Goal: Task Accomplishment & Management: Complete application form

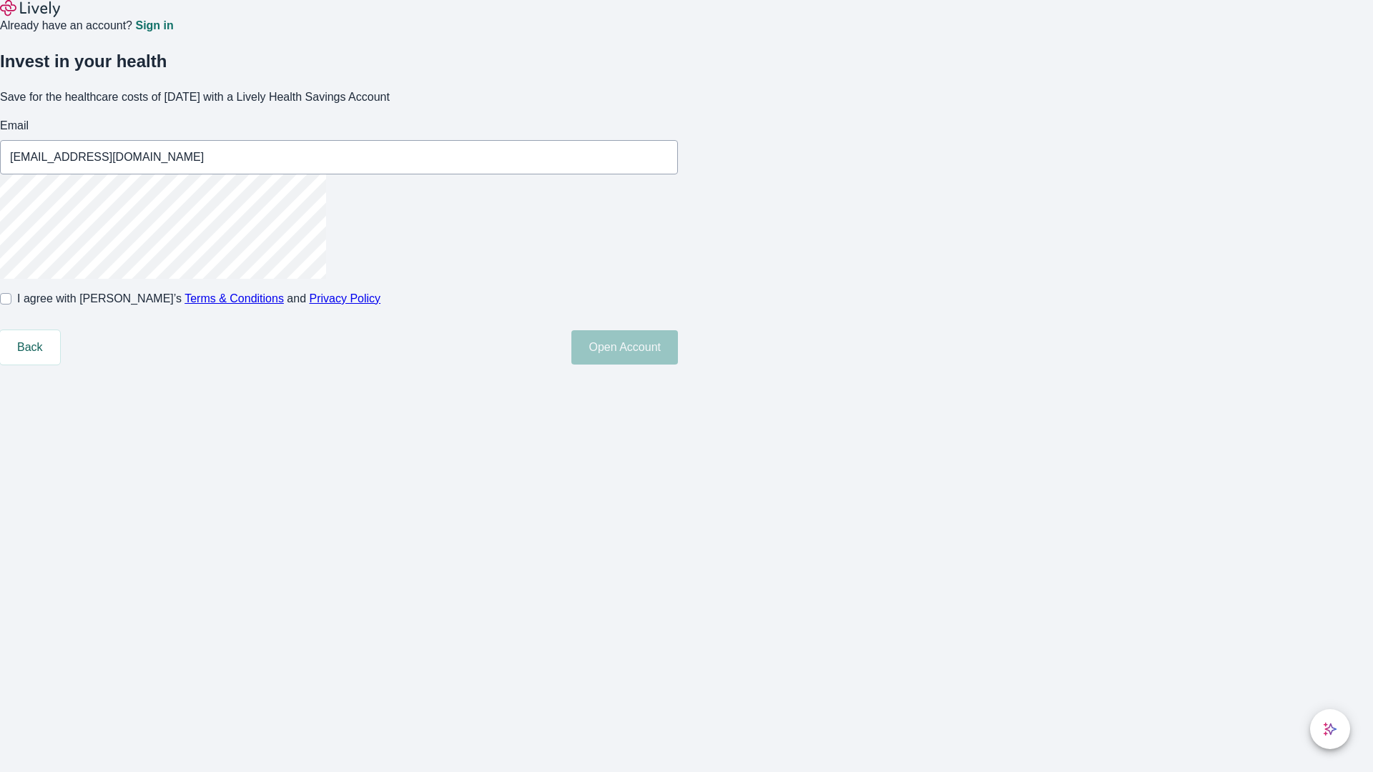
click at [11, 305] on input "I agree with Lively’s Terms & Conditions and Privacy Policy" at bounding box center [5, 298] width 11 height 11
checkbox input "true"
click at [678, 365] on button "Open Account" at bounding box center [624, 347] width 107 height 34
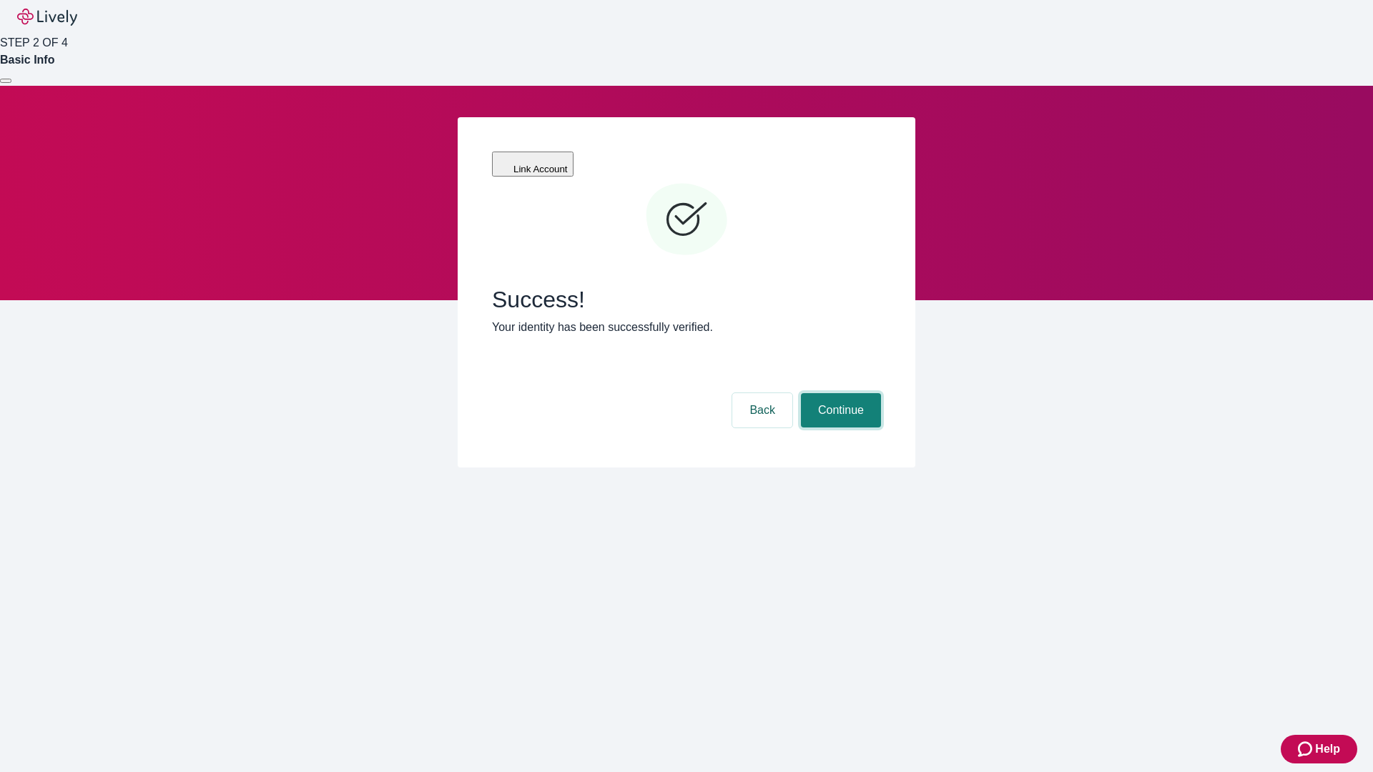
click at [839, 393] on button "Continue" at bounding box center [841, 410] width 80 height 34
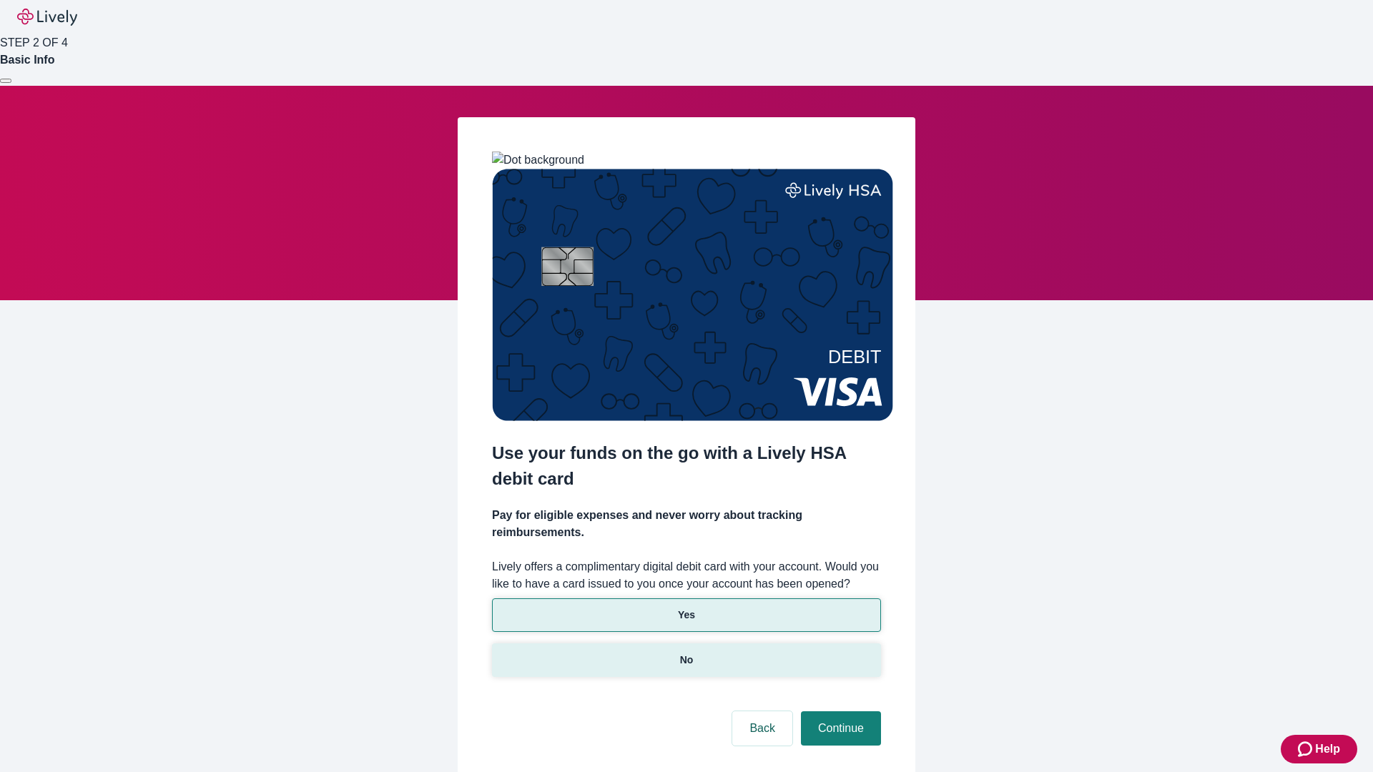
click at [686, 653] on p "No" at bounding box center [687, 660] width 14 height 15
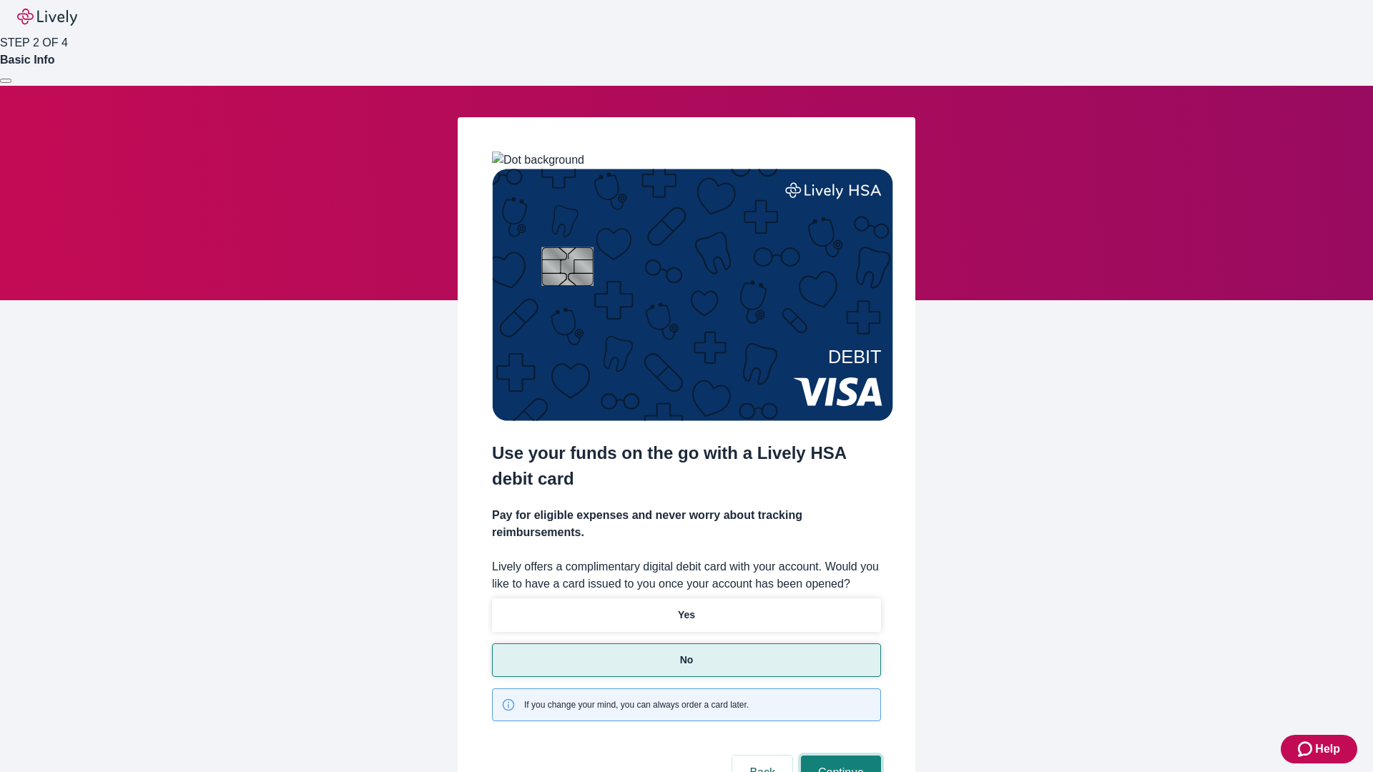
click at [839, 756] on button "Continue" at bounding box center [841, 773] width 80 height 34
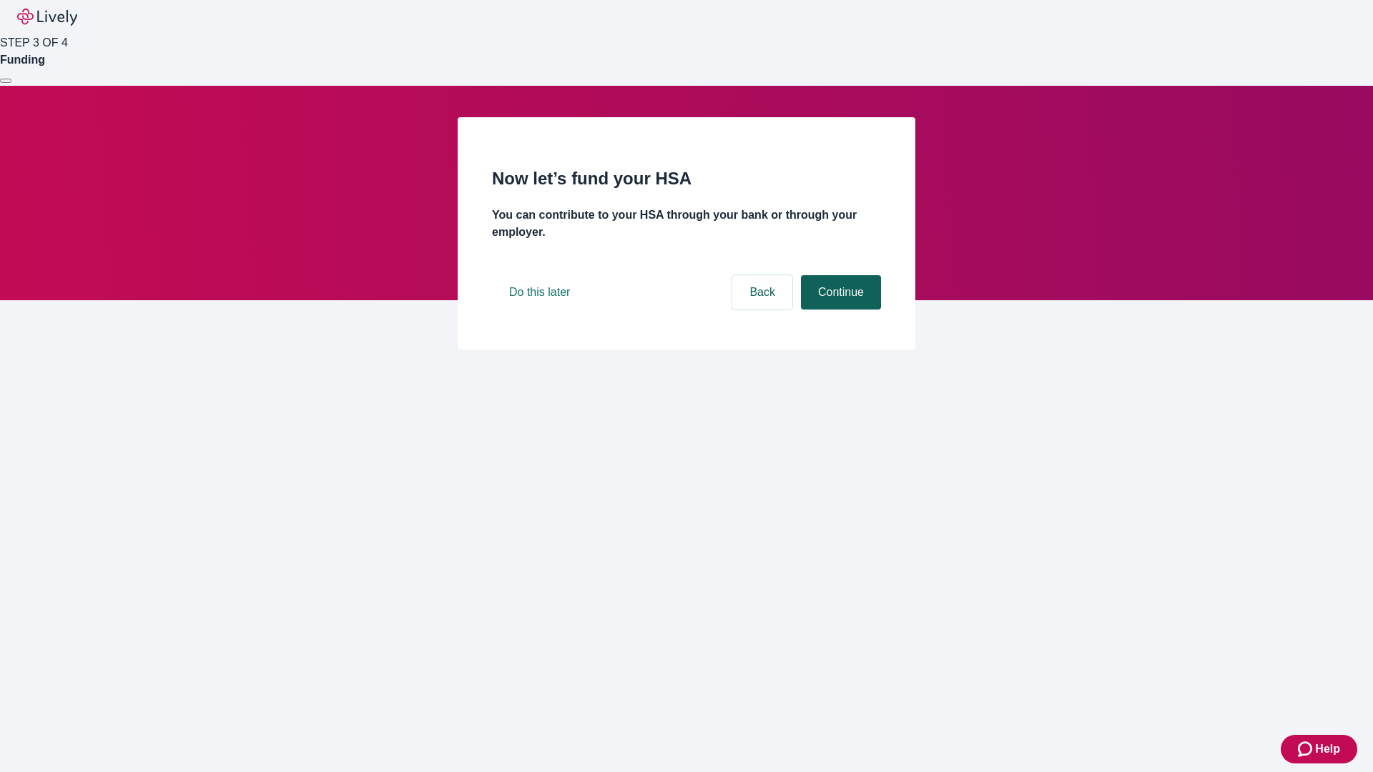
click at [839, 310] on button "Continue" at bounding box center [841, 292] width 80 height 34
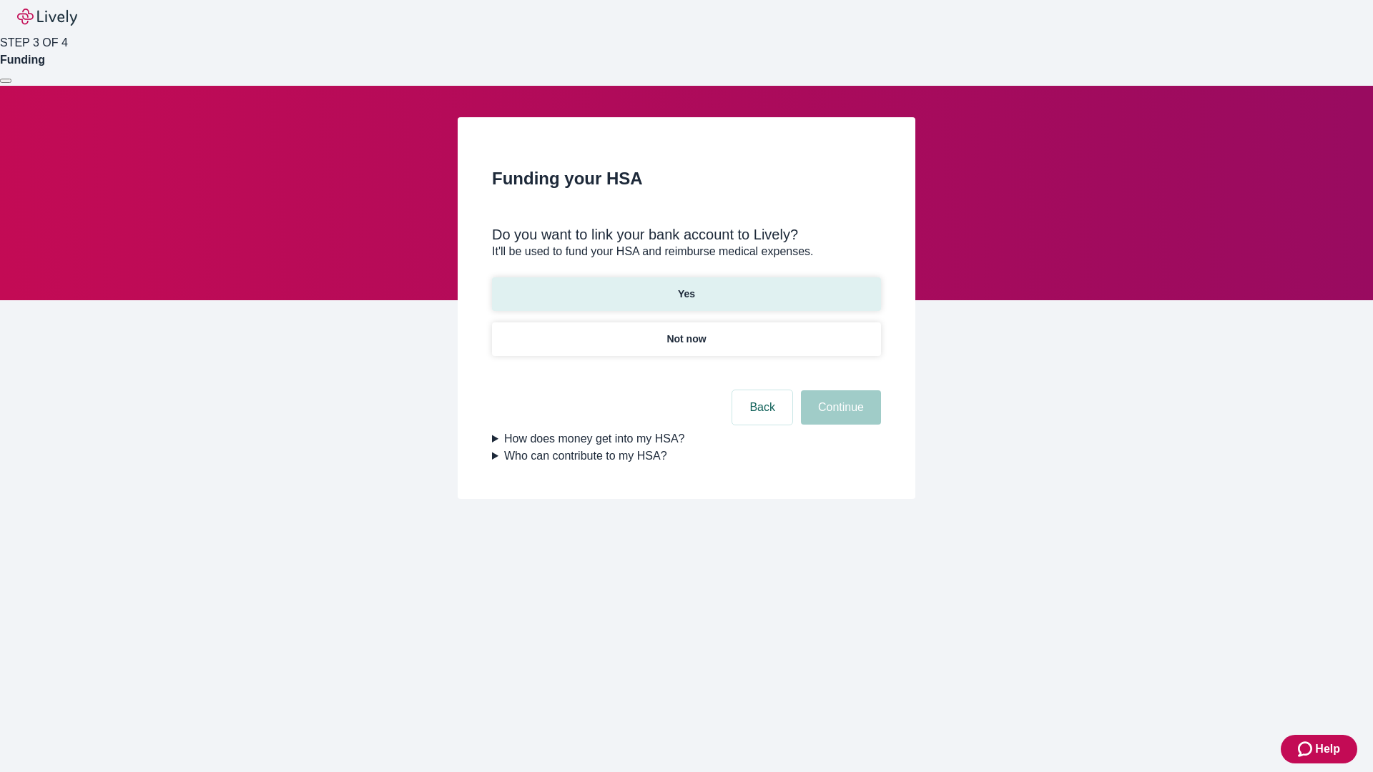
click at [686, 287] on p "Yes" at bounding box center [686, 294] width 17 height 15
click at [839, 391] on button "Continue" at bounding box center [841, 408] width 80 height 34
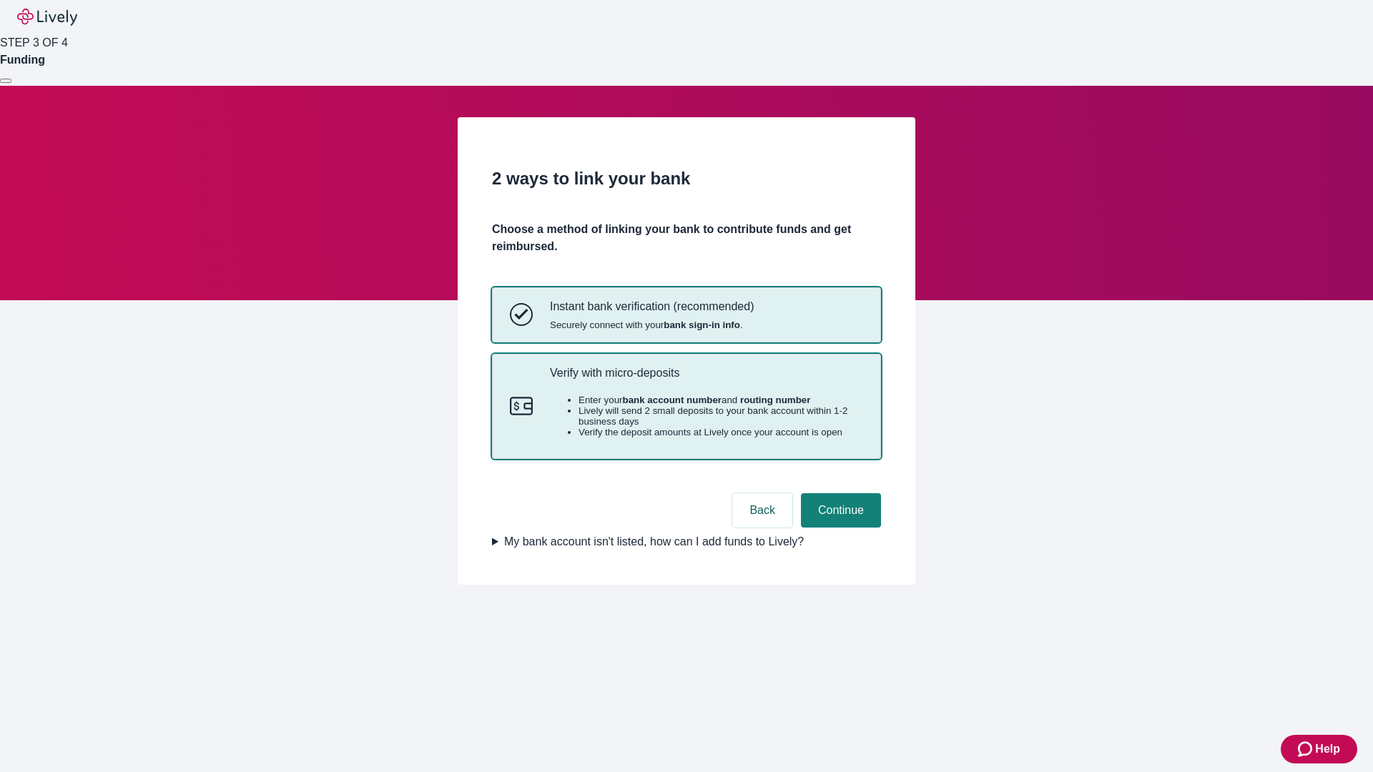
click at [706, 380] on p "Verify with micro-deposits" at bounding box center [706, 373] width 313 height 14
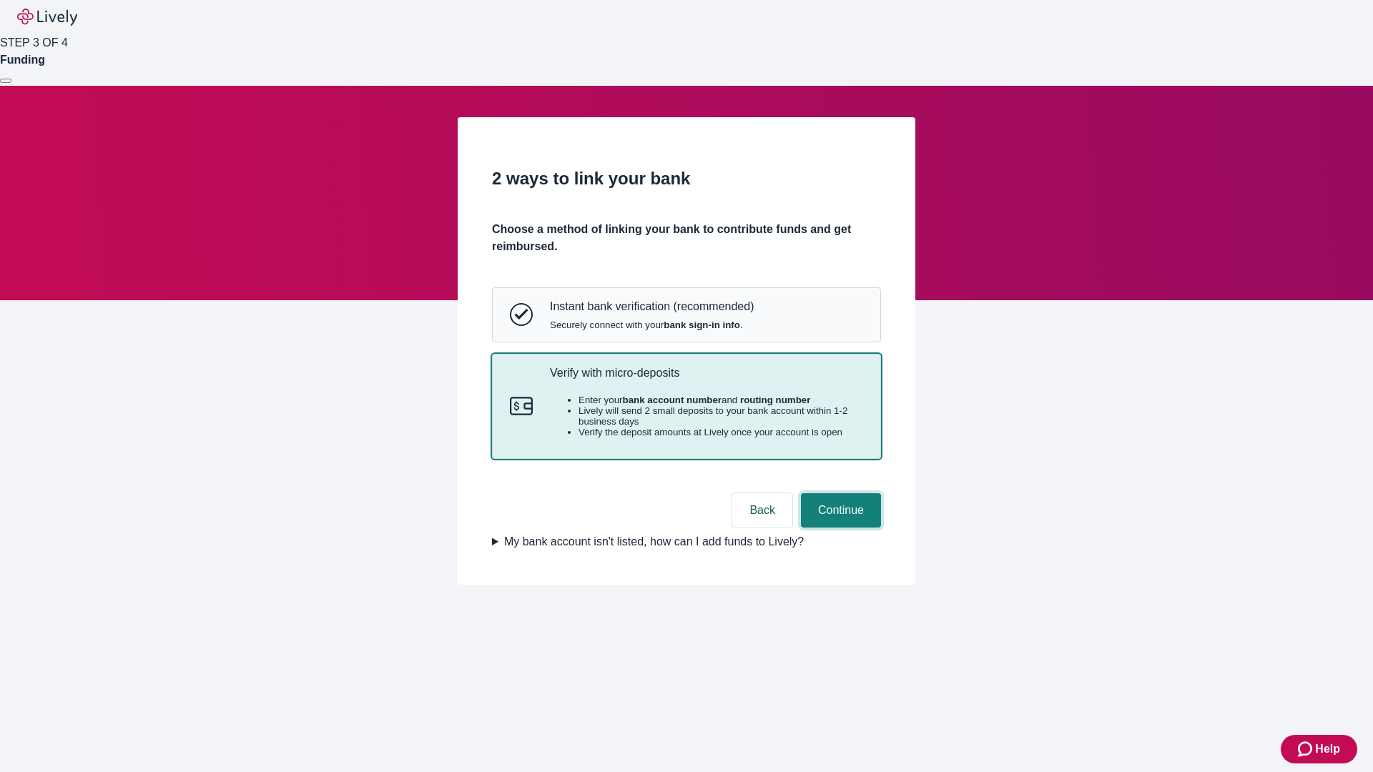
click at [839, 528] on button "Continue" at bounding box center [841, 511] width 80 height 34
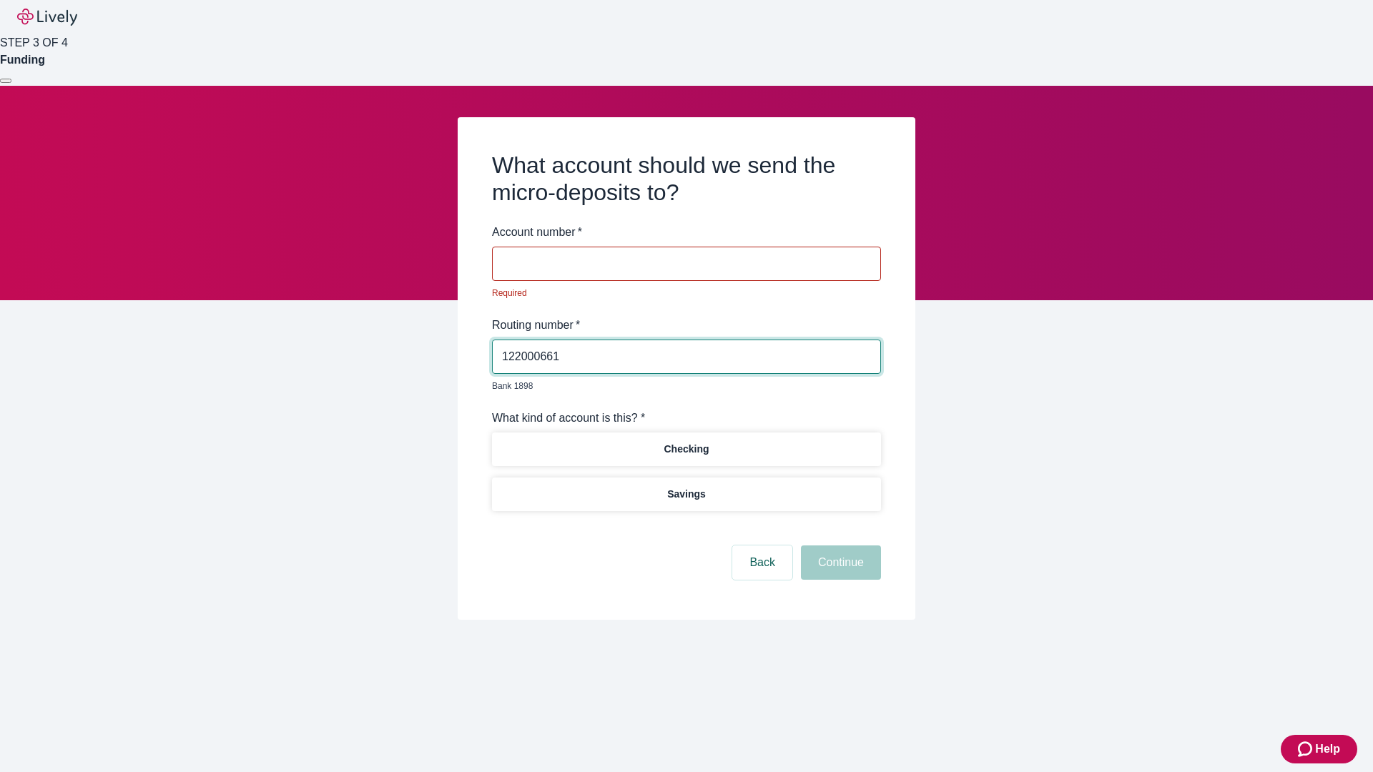
type input "122000661"
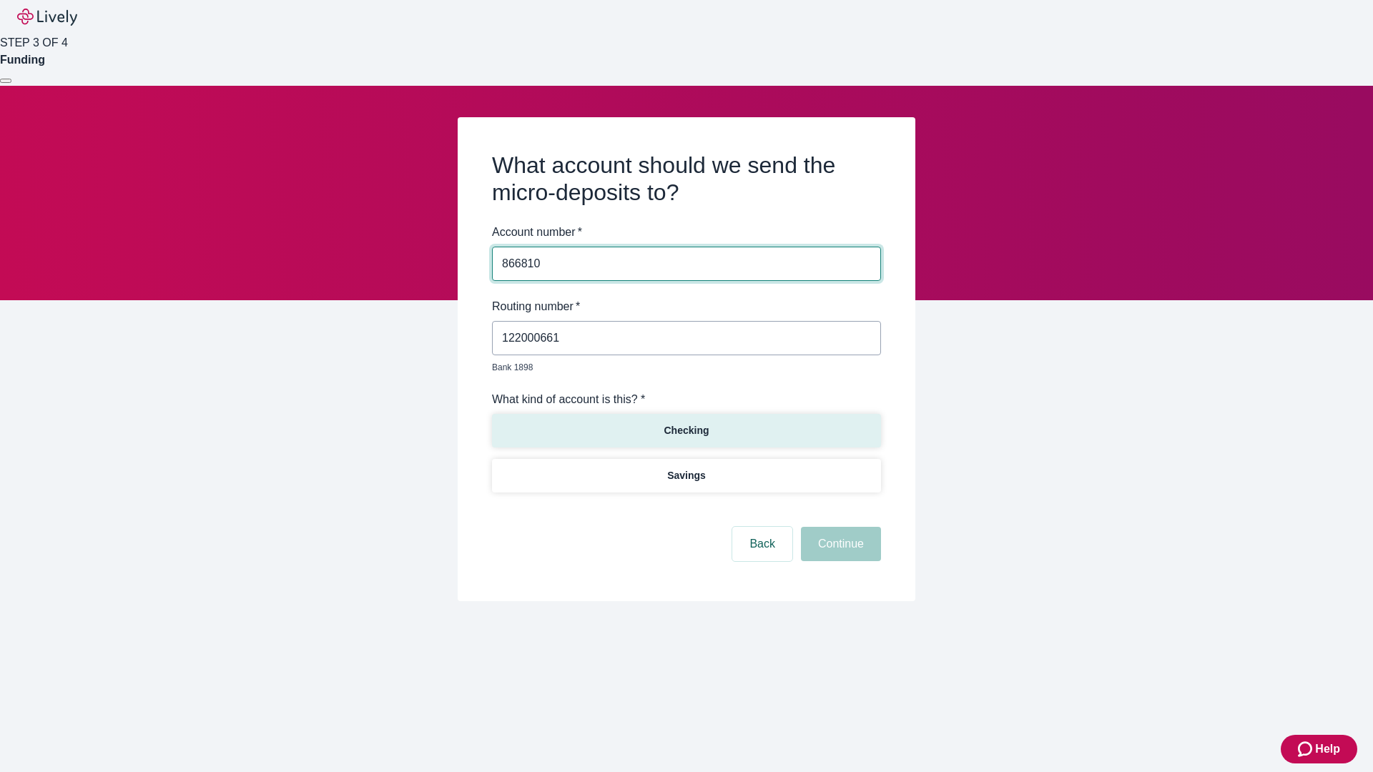
type input "866810"
click at [686, 423] on p "Checking" at bounding box center [686, 430] width 45 height 15
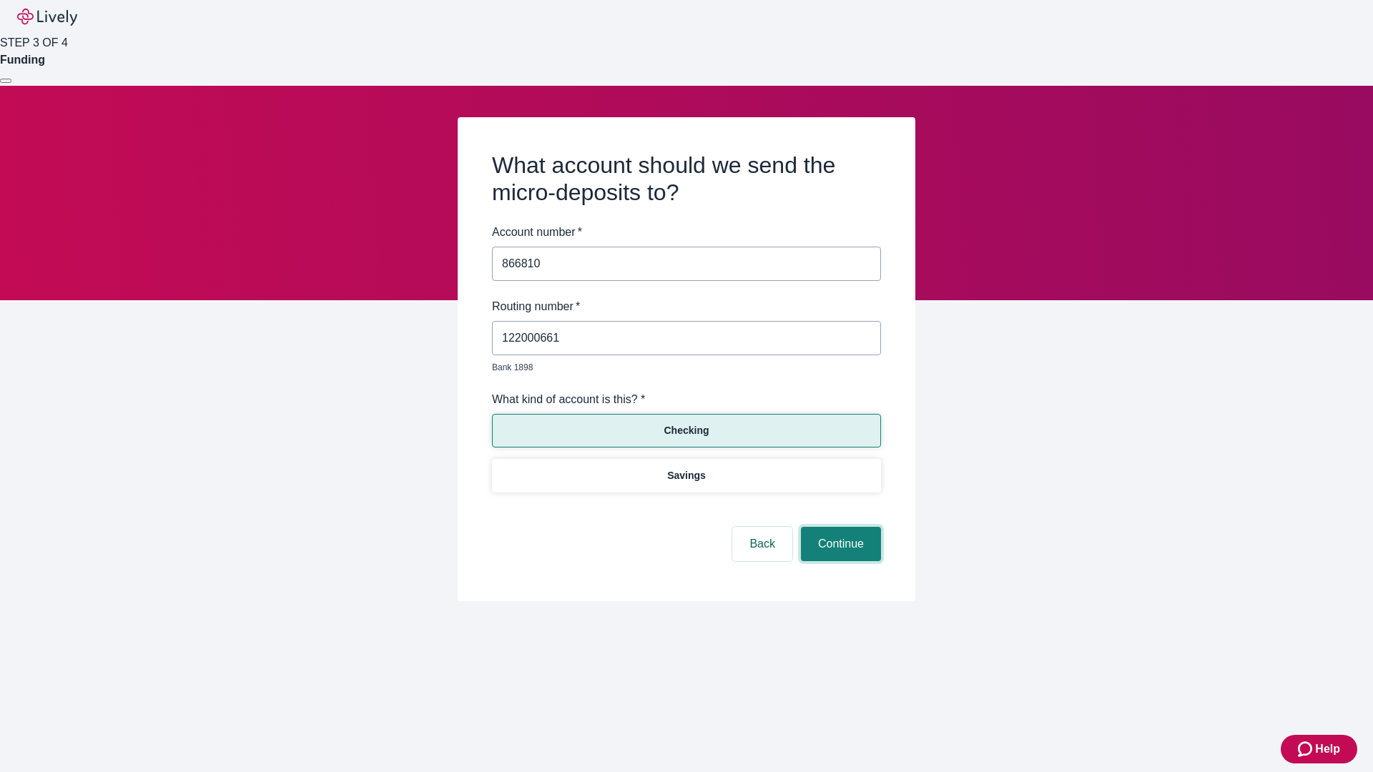
click at [839, 528] on button "Continue" at bounding box center [841, 544] width 80 height 34
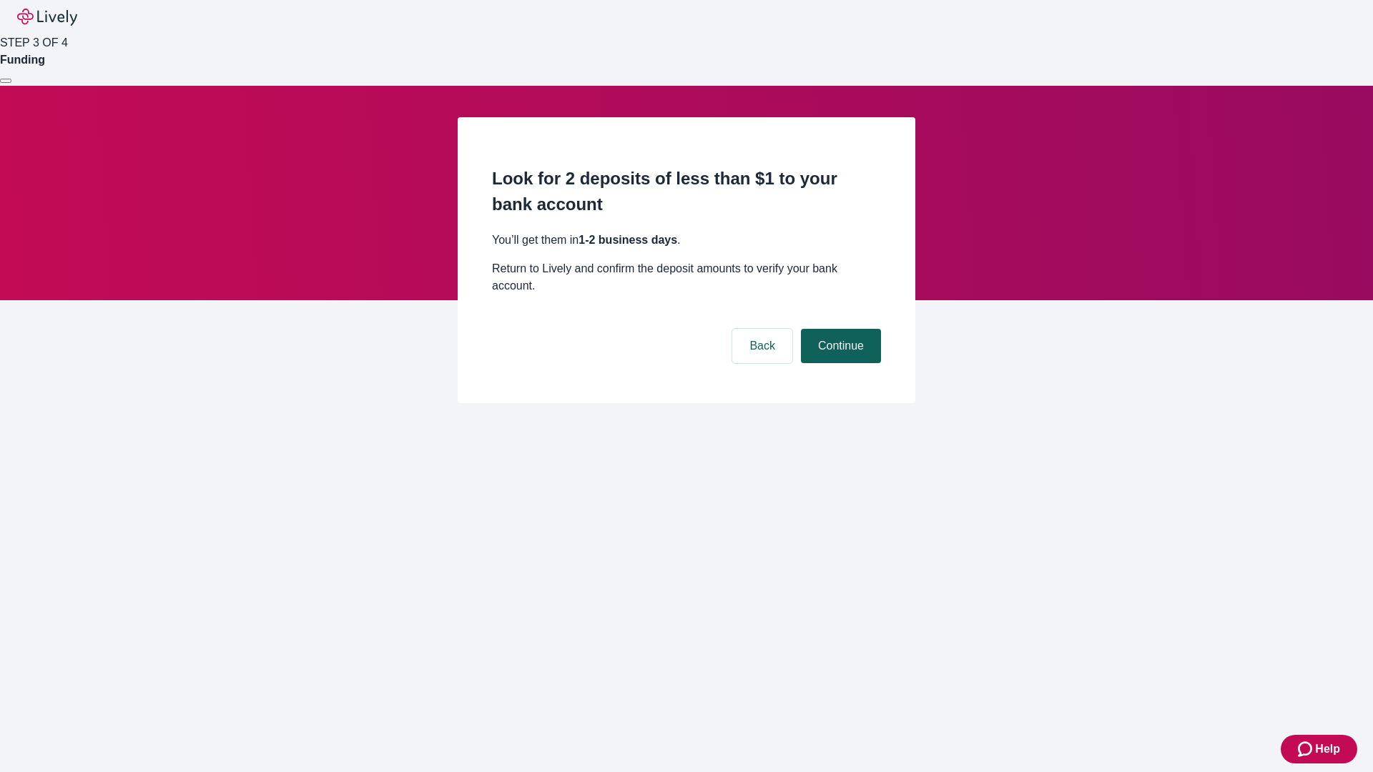
click at [839, 329] on button "Continue" at bounding box center [841, 346] width 80 height 34
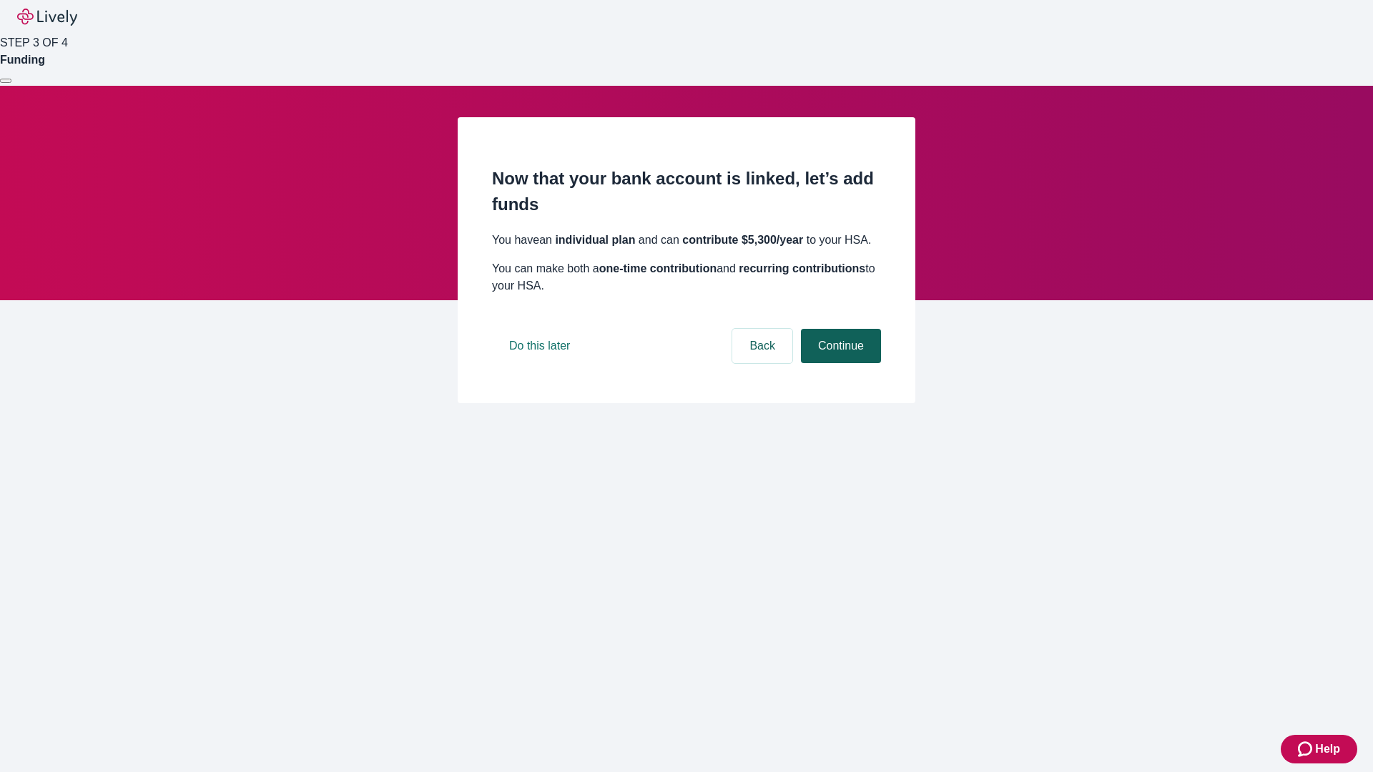
click at [839, 363] on button "Continue" at bounding box center [841, 346] width 80 height 34
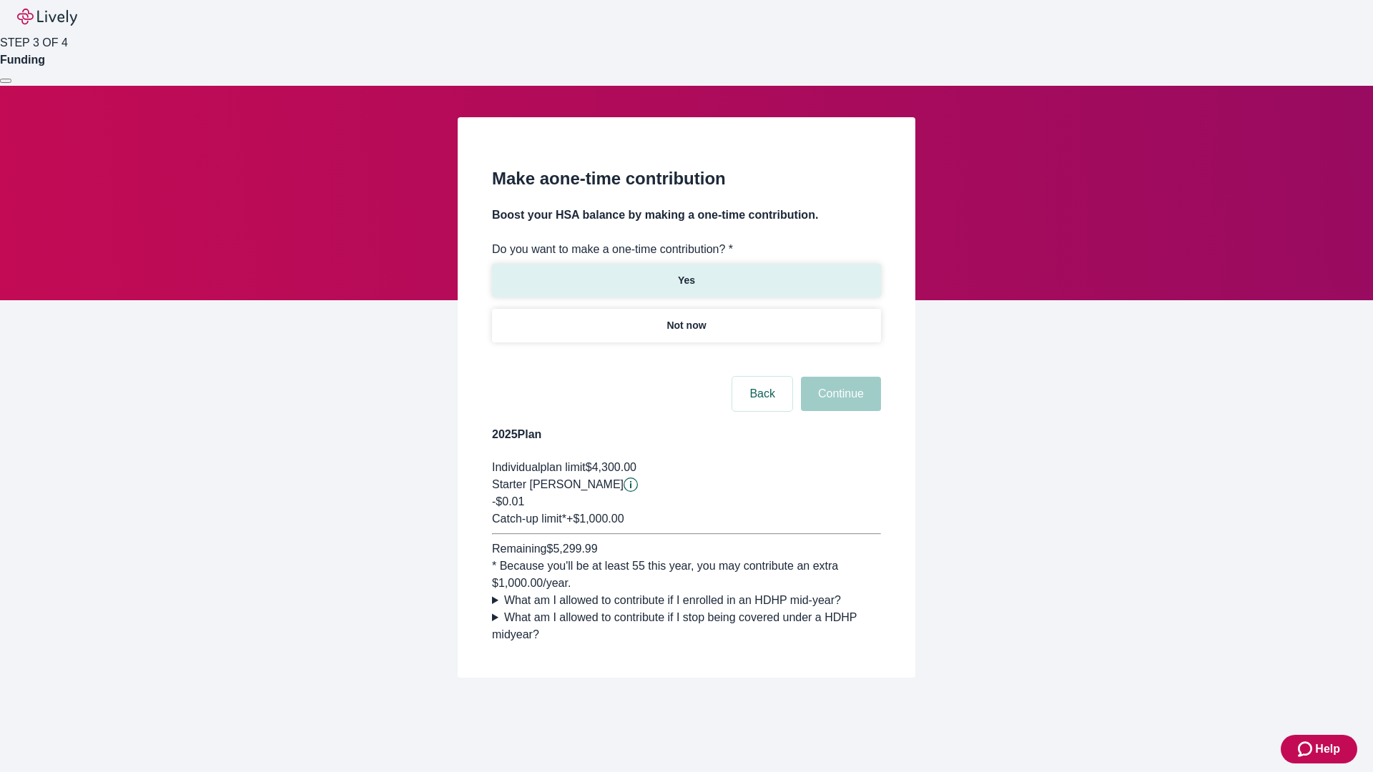
click at [686, 273] on p "Yes" at bounding box center [686, 280] width 17 height 15
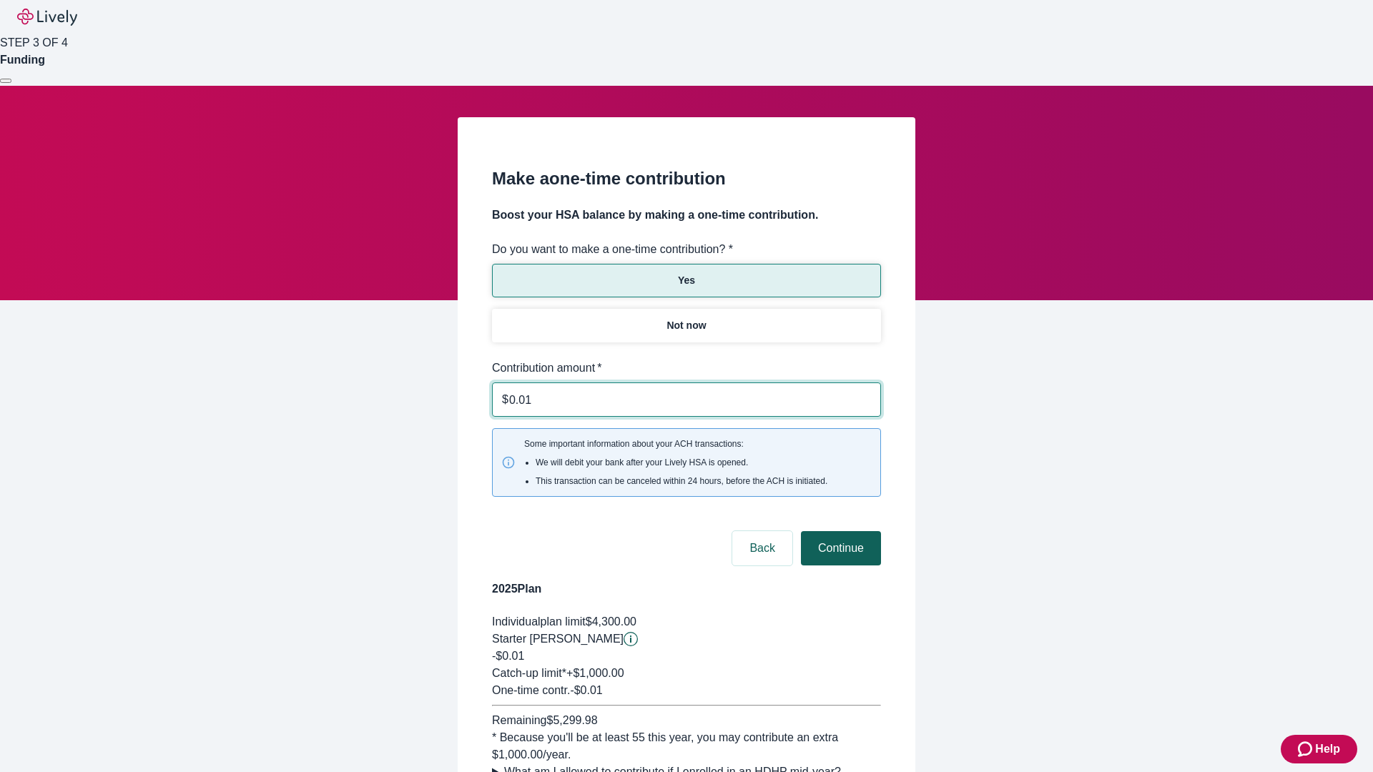
type input "0.01"
click at [839, 531] on button "Continue" at bounding box center [841, 548] width 80 height 34
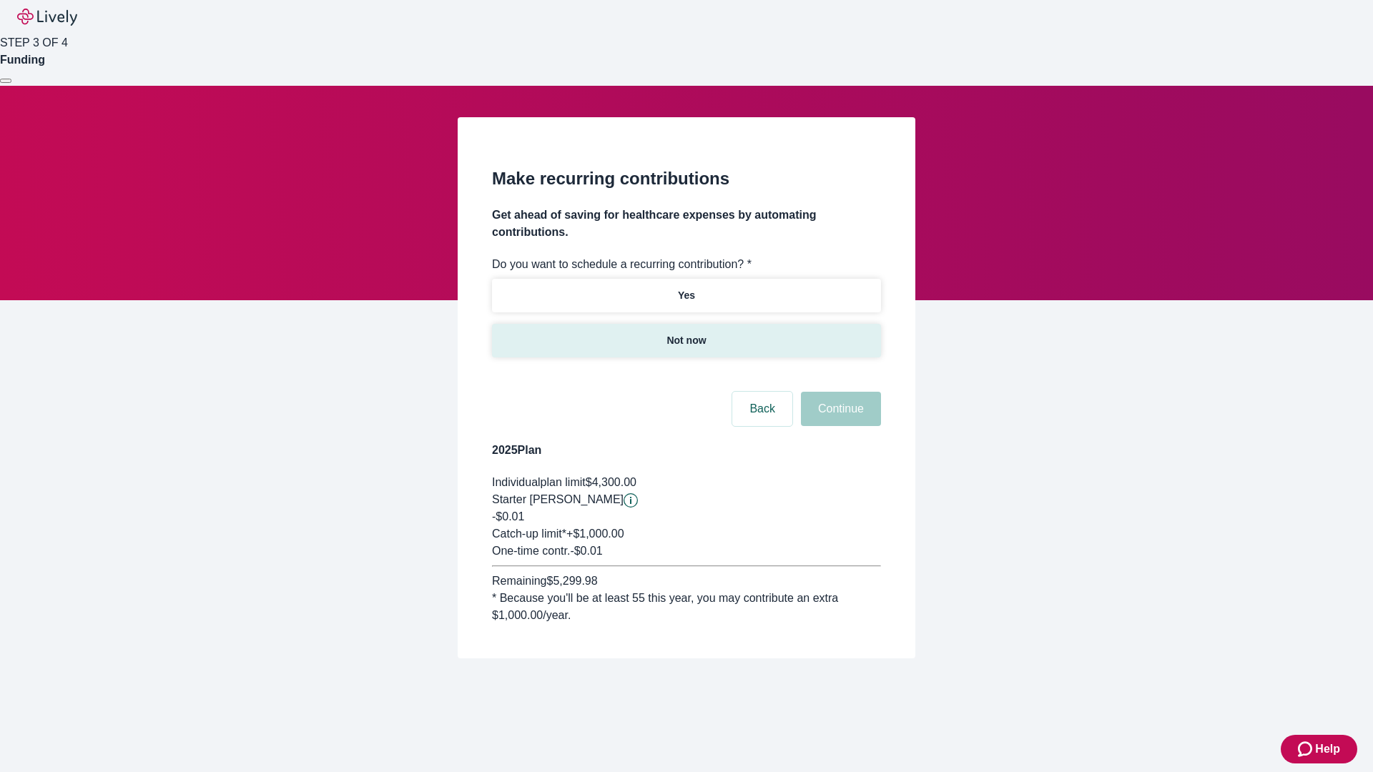
click at [686, 333] on p "Not now" at bounding box center [686, 340] width 39 height 15
click at [839, 392] on button "Continue" at bounding box center [841, 409] width 80 height 34
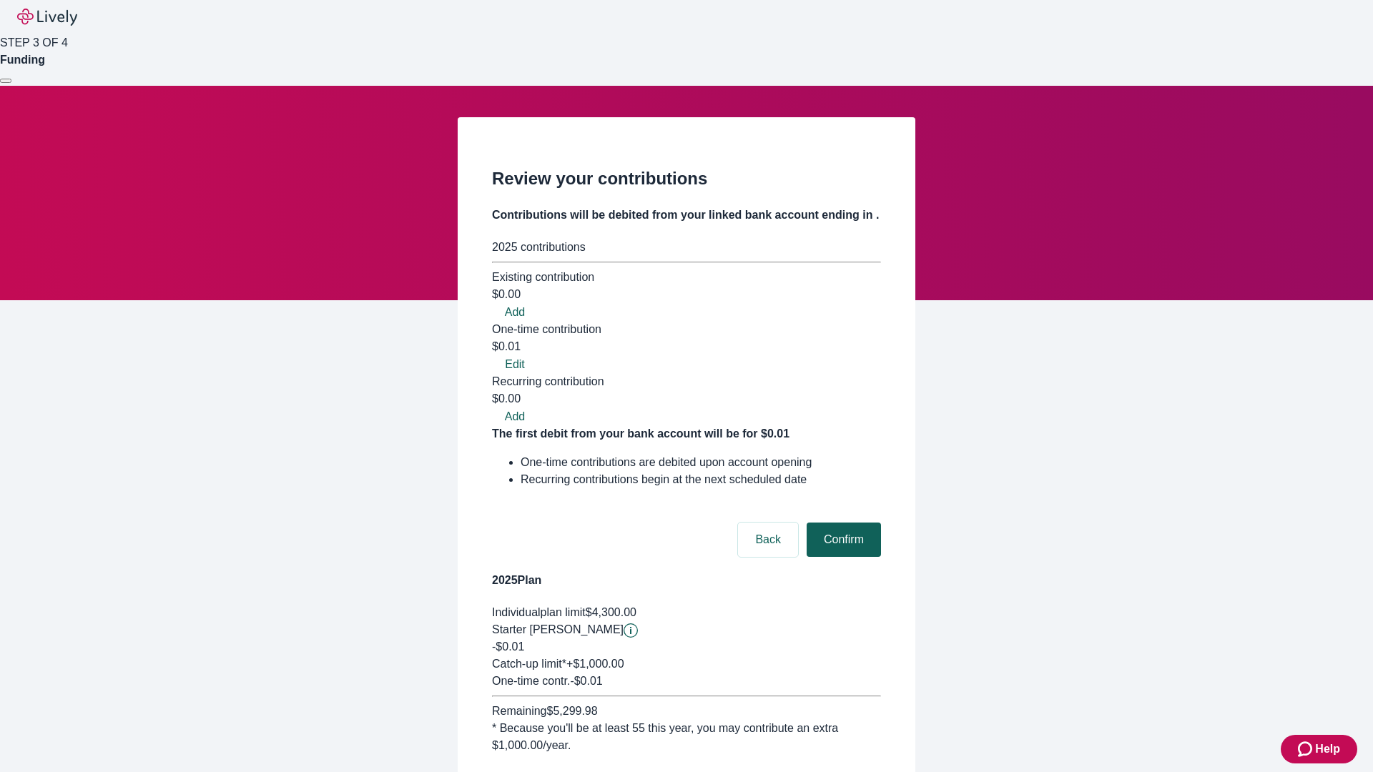
click at [842, 523] on button "Confirm" at bounding box center [844, 540] width 74 height 34
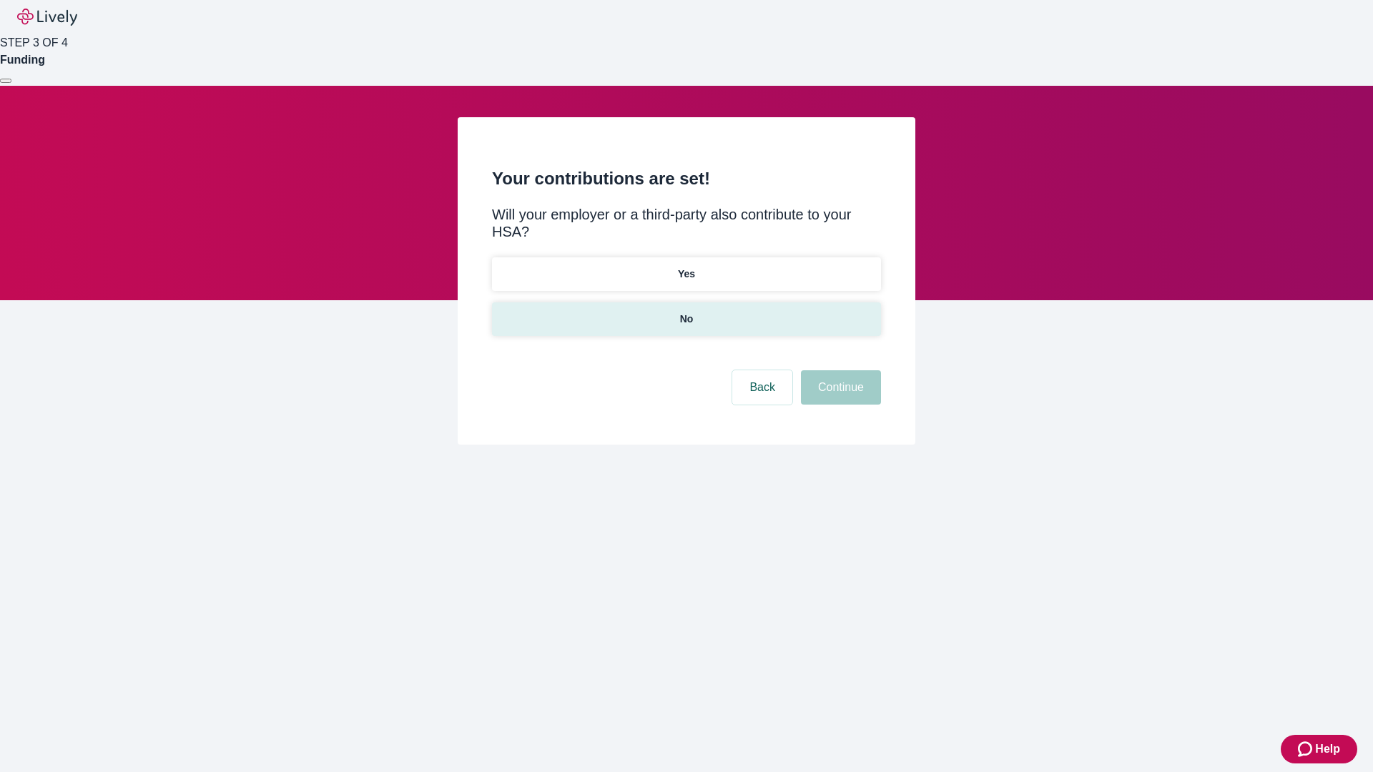
click at [686, 312] on p "No" at bounding box center [687, 319] width 14 height 15
click at [839, 370] on button "Continue" at bounding box center [841, 387] width 80 height 34
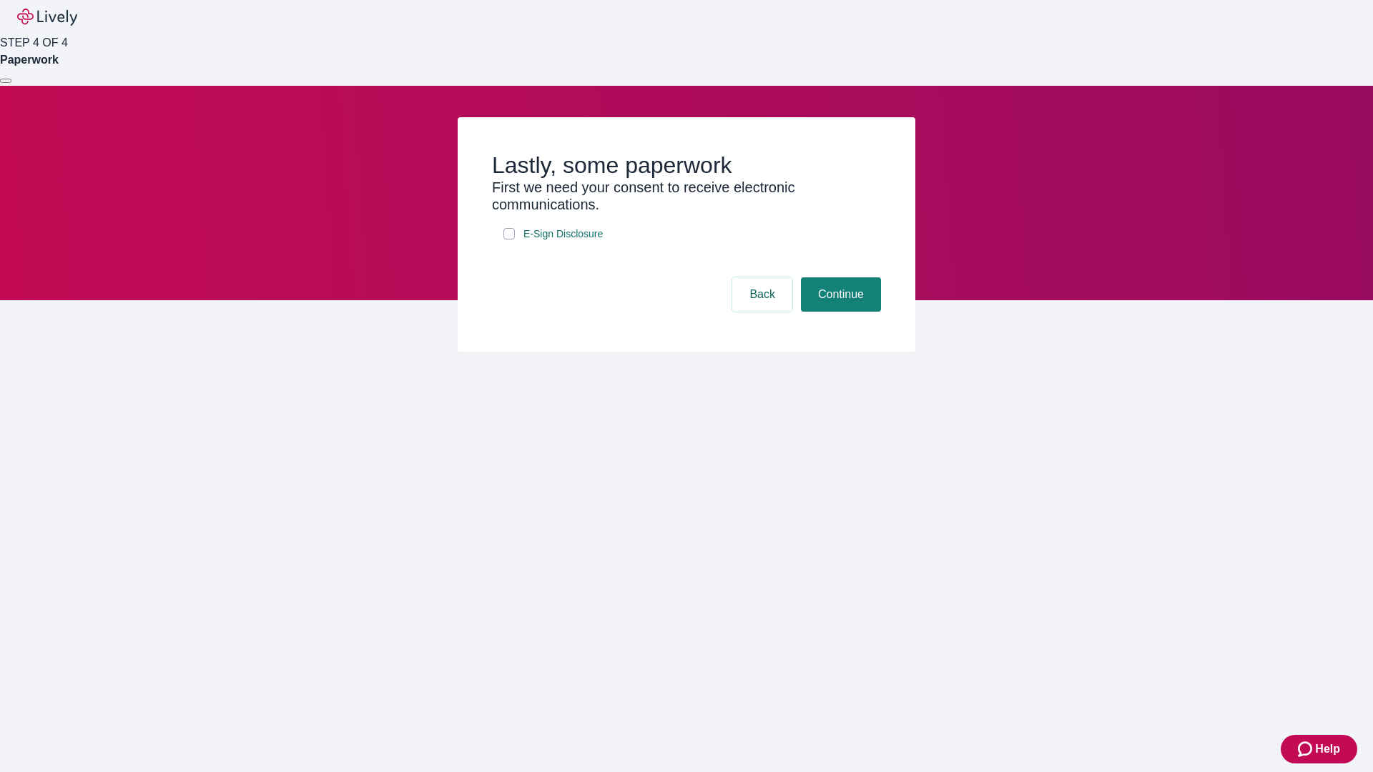
click at [509, 240] on input "E-Sign Disclosure" at bounding box center [509, 233] width 11 height 11
checkbox input "true"
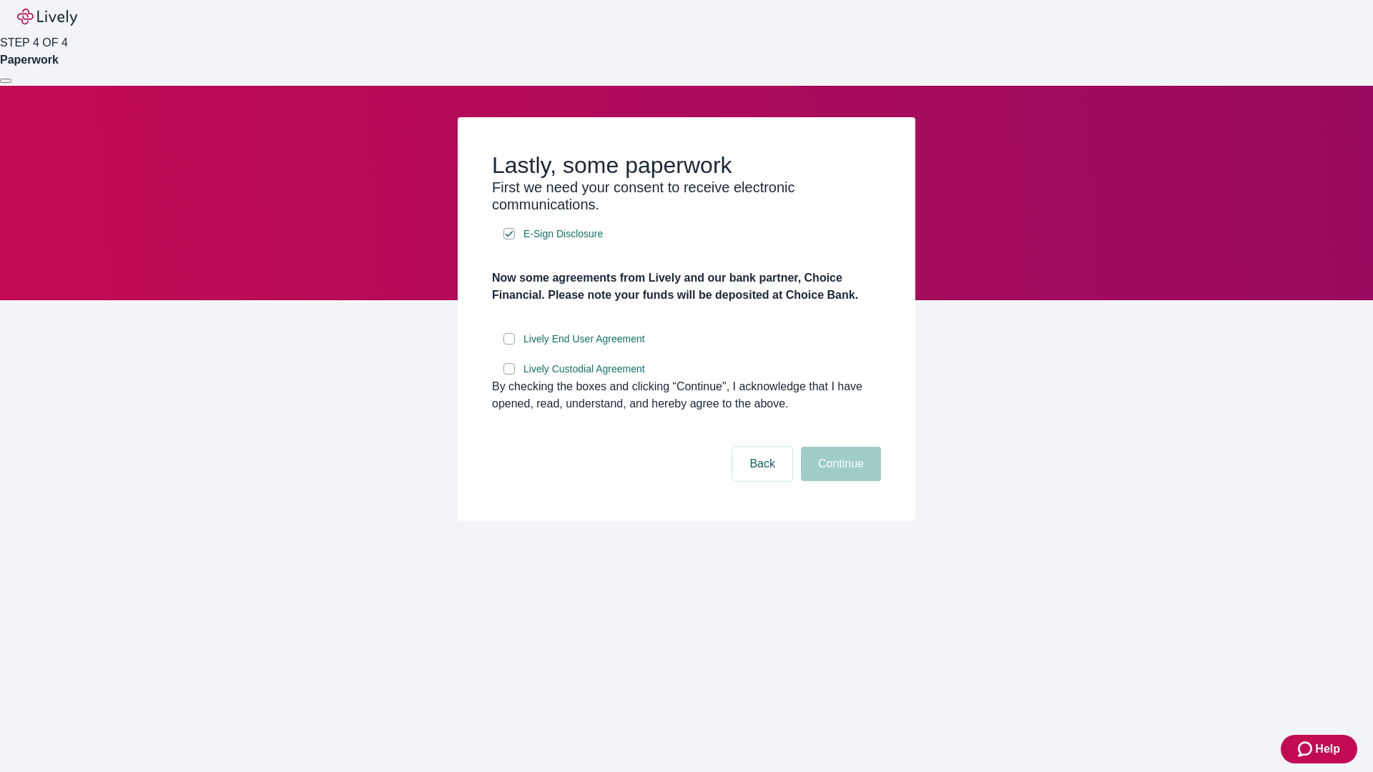
click at [509, 345] on input "Lively End User Agreement" at bounding box center [509, 338] width 11 height 11
checkbox input "true"
click at [509, 375] on input "Lively Custodial Agreement" at bounding box center [509, 368] width 11 height 11
checkbox input "true"
click at [839, 481] on button "Continue" at bounding box center [841, 464] width 80 height 34
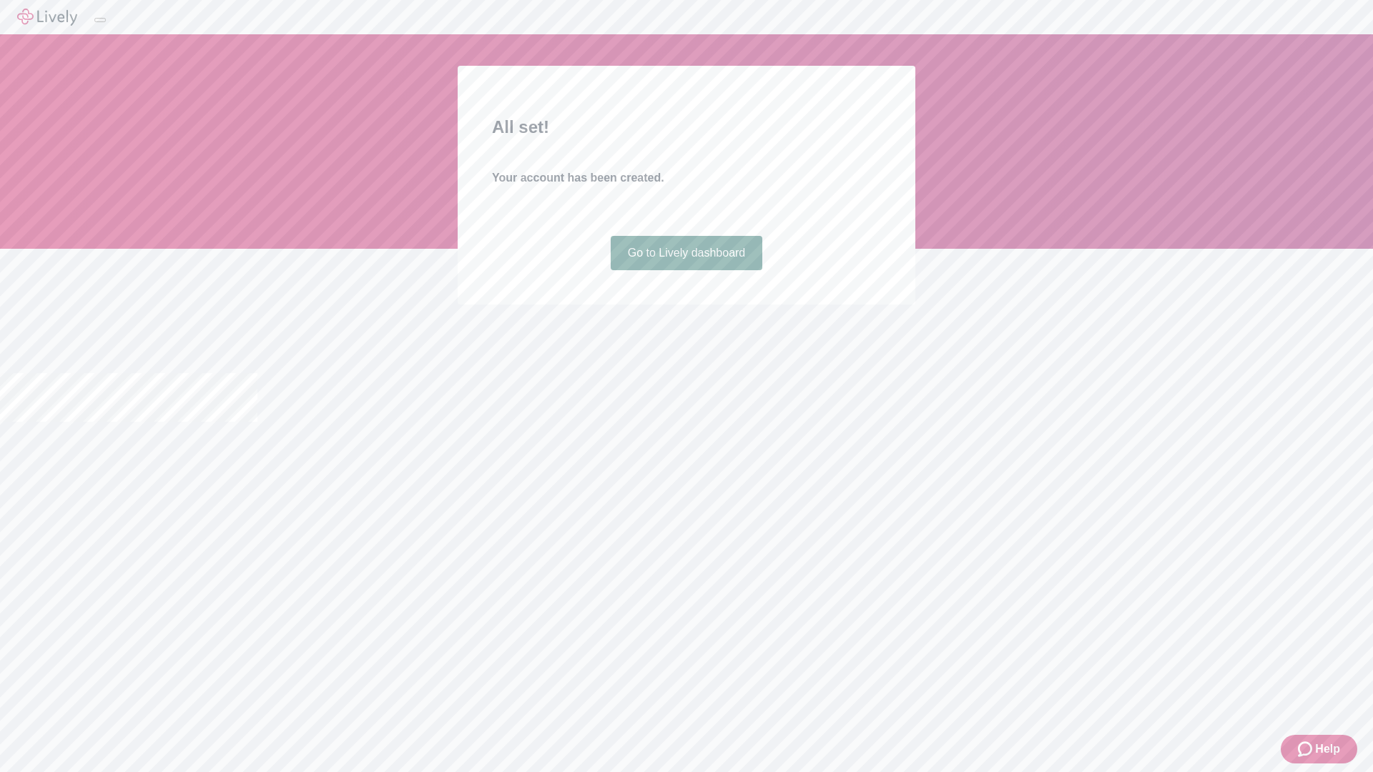
click at [686, 270] on link "Go to Lively dashboard" at bounding box center [687, 253] width 152 height 34
